Goal: Find specific page/section: Find specific page/section

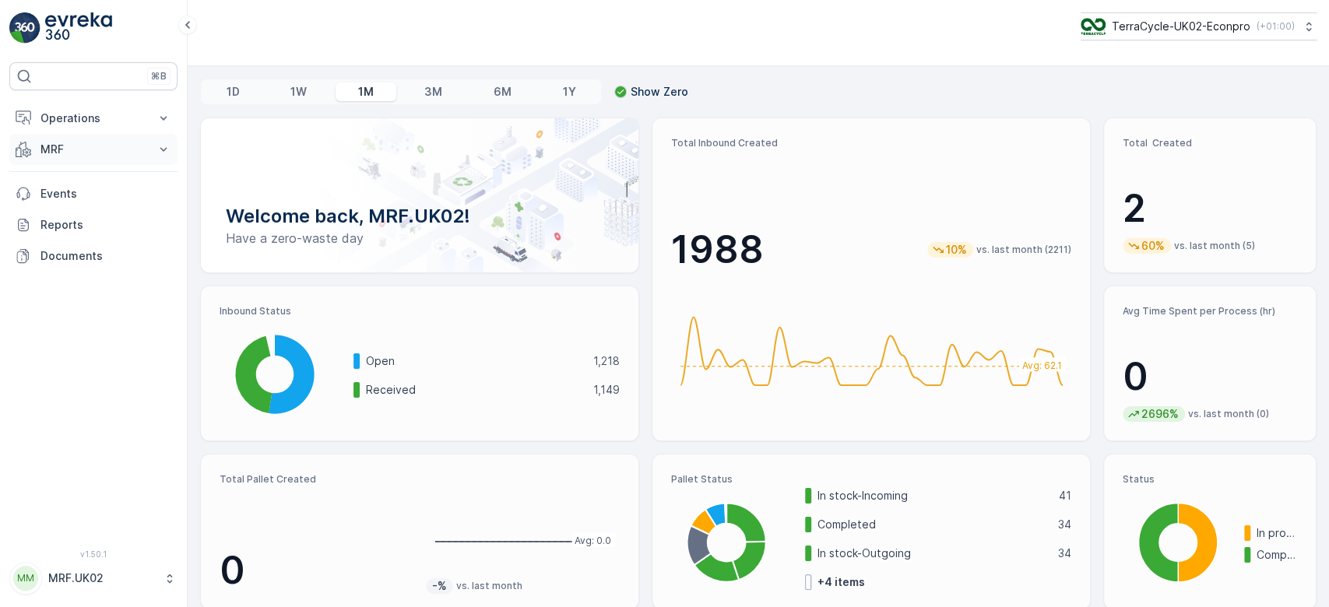
click at [82, 156] on p "MRF" at bounding box center [93, 150] width 106 height 16
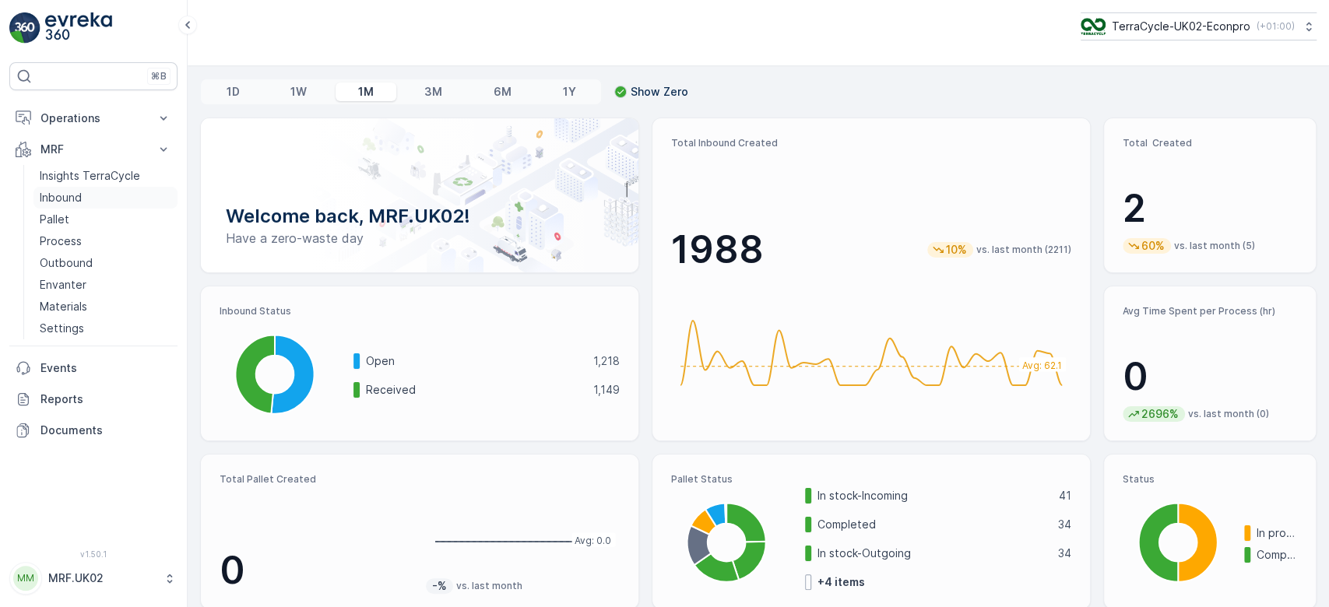
click at [74, 192] on p "Inbound" at bounding box center [61, 198] width 42 height 16
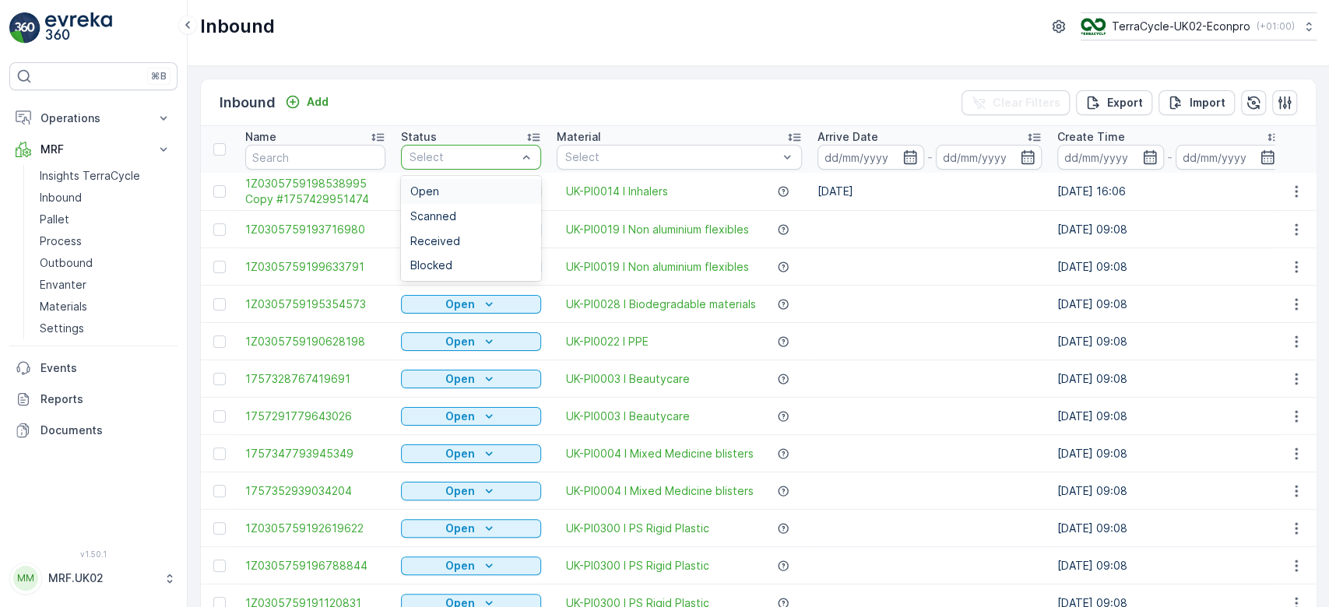
click at [457, 146] on div "Select" at bounding box center [471, 157] width 140 height 25
click at [436, 213] on span "Scanned" at bounding box center [433, 216] width 46 height 12
